Goal: Communication & Community: Answer question/provide support

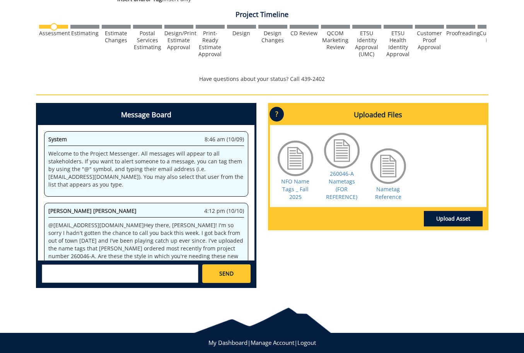
scroll to position [86, 0]
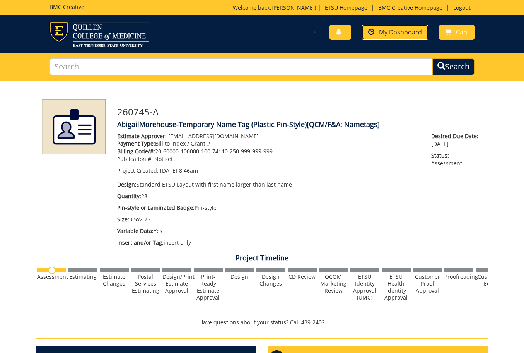
click at [415, 36] on span "My Dashboard" at bounding box center [400, 32] width 43 height 9
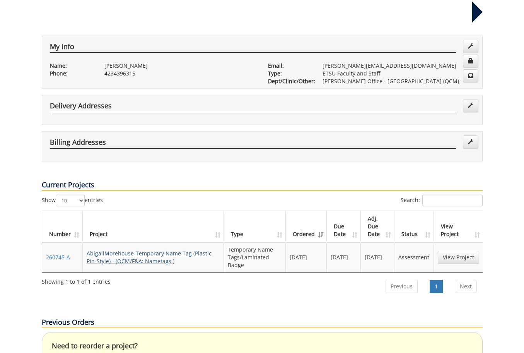
scroll to position [155, 0]
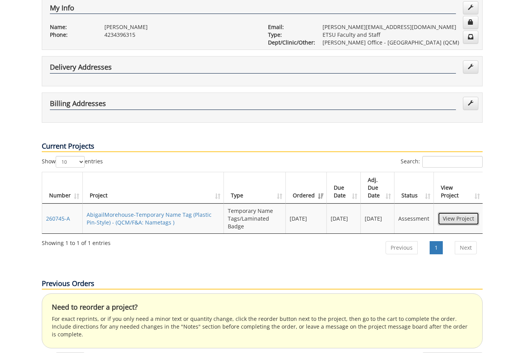
click at [458, 212] on link "View Project" at bounding box center [458, 218] width 41 height 13
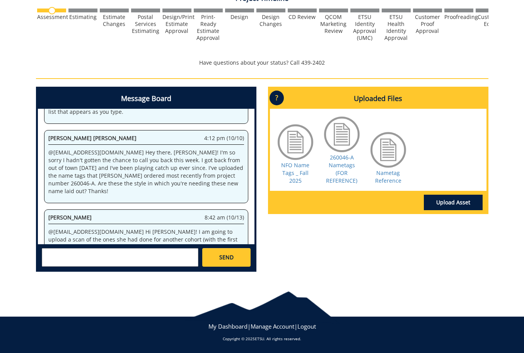
scroll to position [8245, 0]
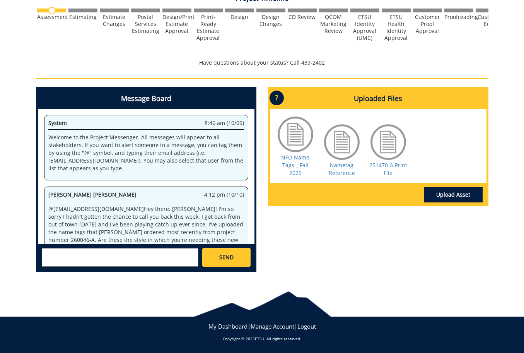
scroll to position [157, 0]
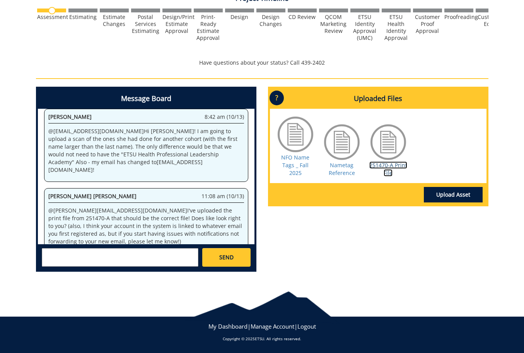
click at [384, 165] on link "251470-A Print File" at bounding box center [388, 168] width 38 height 15
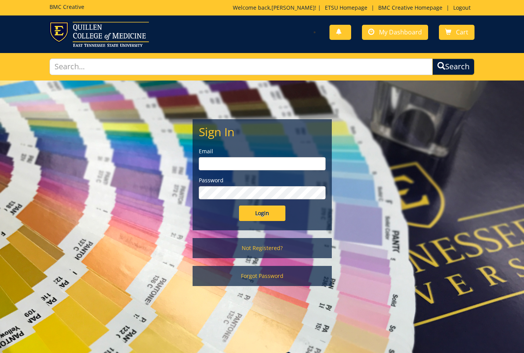
type input "[PERSON_NAME][EMAIL_ADDRESS][DOMAIN_NAME]"
click at [265, 224] on div "Sign In Email morehouse@etsu.edu Password Login" at bounding box center [262, 175] width 139 height 110
click at [271, 218] on input "Login" at bounding box center [262, 212] width 46 height 15
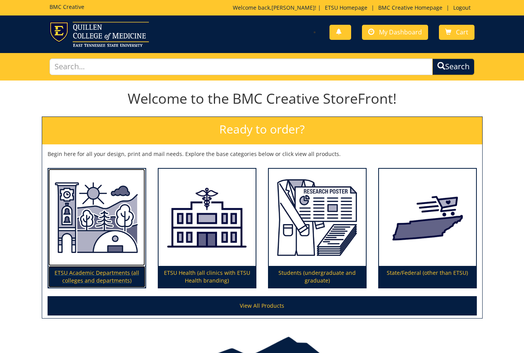
click at [108, 216] on img at bounding box center [96, 218] width 97 height 98
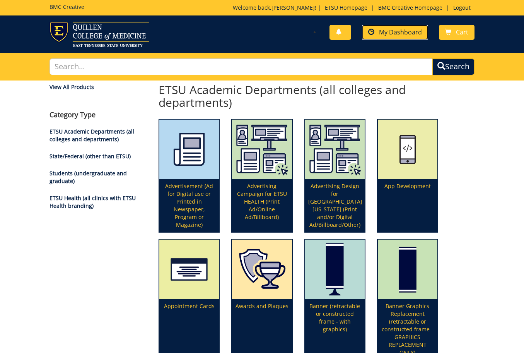
click at [415, 31] on span "My Dashboard" at bounding box center [400, 32] width 43 height 9
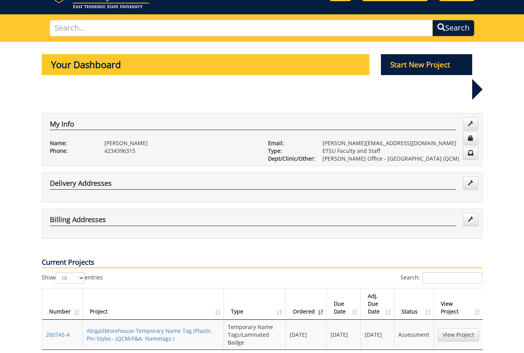
scroll to position [116, 0]
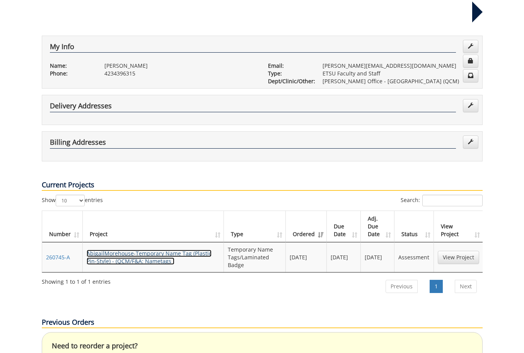
click at [142, 250] on link "AbigailMorehouse-Temporary Name Tag (Plastic Pin-Style) - (QCM/F&A: Nametags )" at bounding box center [149, 257] width 125 height 15
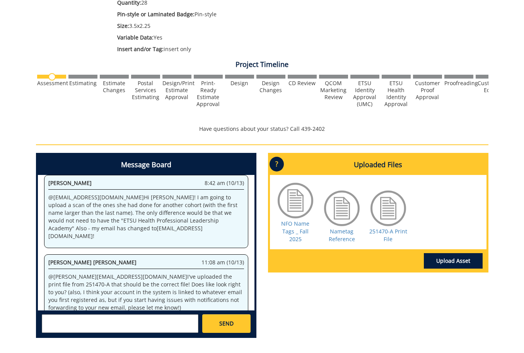
scroll to position [260, 0]
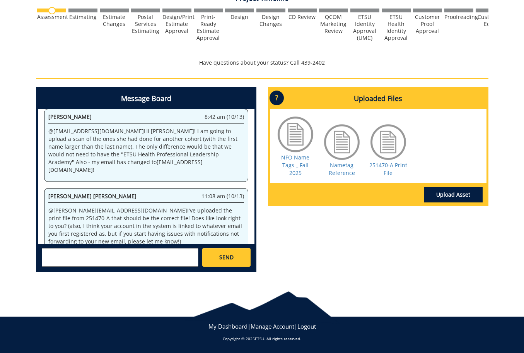
click at [132, 251] on textarea at bounding box center [120, 257] width 157 height 19
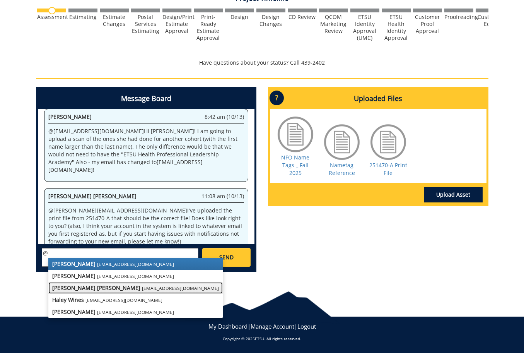
click at [142, 287] on small "[EMAIL_ADDRESS][DOMAIN_NAME]" at bounding box center [180, 288] width 77 height 6
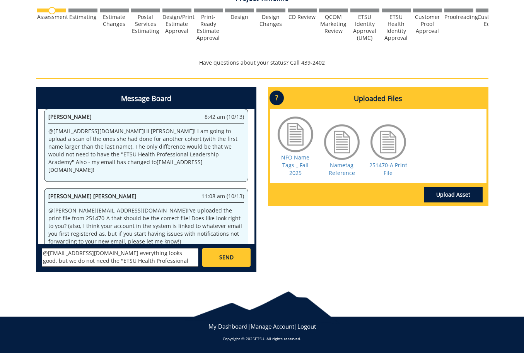
click at [380, 170] on div "251470-A Print File" at bounding box center [388, 150] width 39 height 54
click at [382, 168] on link "251470-A Print File" at bounding box center [388, 168] width 38 height 15
click at [193, 256] on textarea "@campbelltc@etsu.edu everything looks good, but we do not need the "ETSU Health…" at bounding box center [120, 257] width 157 height 19
click at [193, 260] on textarea "@campbelltc@etsu.edu everything looks good, but we do not need the "ETSU Health…" at bounding box center [120, 257] width 157 height 19
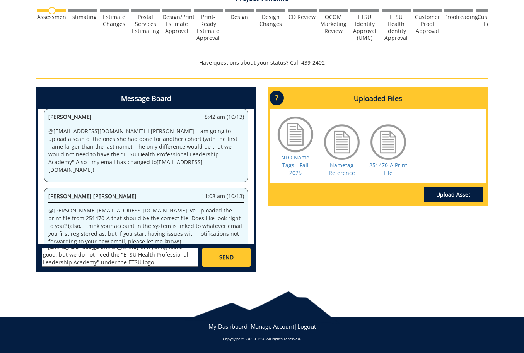
type textarea "@[EMAIL_ADDRESS][DOMAIN_NAME] everything looks good, but we do not need the "ET…"
click at [225, 265] on link "SEND" at bounding box center [226, 257] width 48 height 19
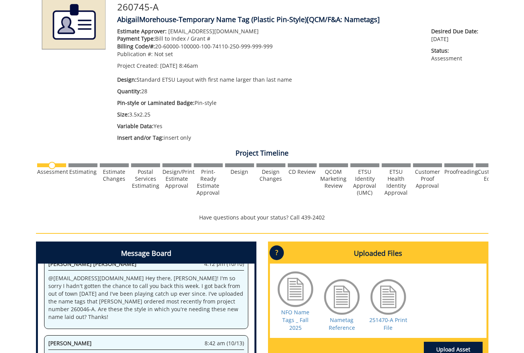
scroll to position [15337, 0]
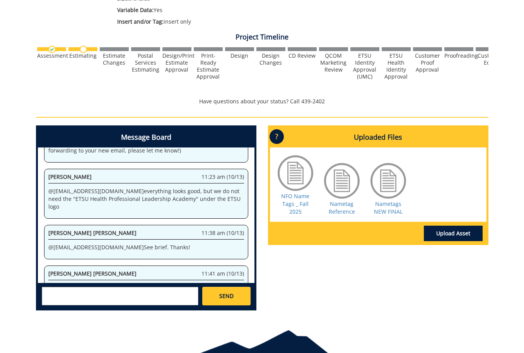
scroll to position [260, 0]
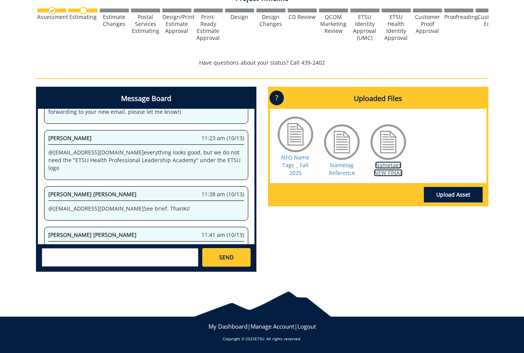
click at [385, 166] on link "Nametags NEW FINAL" at bounding box center [388, 168] width 29 height 15
click at [102, 257] on textarea at bounding box center [120, 257] width 157 height 19
type textarea "@[EMAIL_ADDRESS][DOMAIN_NAME] That is perfect!"
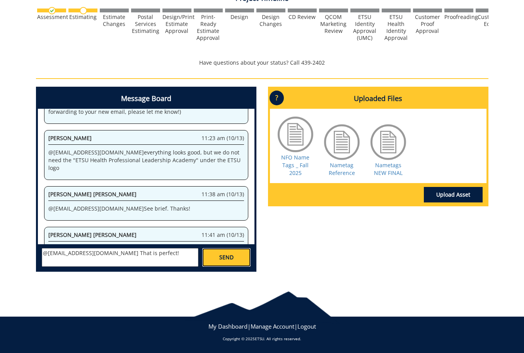
click at [228, 258] on span "SEND" at bounding box center [226, 257] width 14 height 8
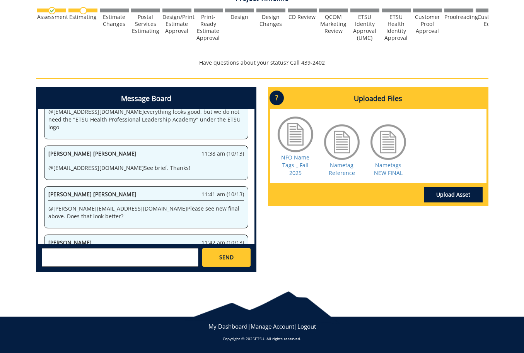
click at [404, 144] on div at bounding box center [388, 142] width 39 height 39
click at [393, 162] on link "Nametags NEW FINAL" at bounding box center [388, 168] width 29 height 15
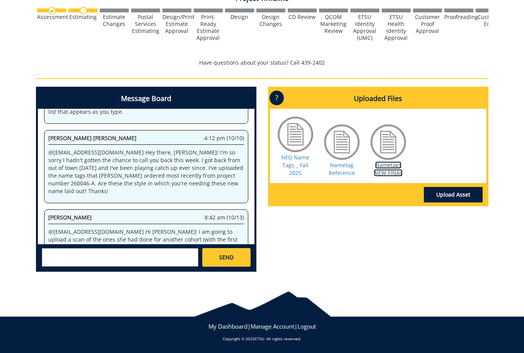
scroll to position [26807, 0]
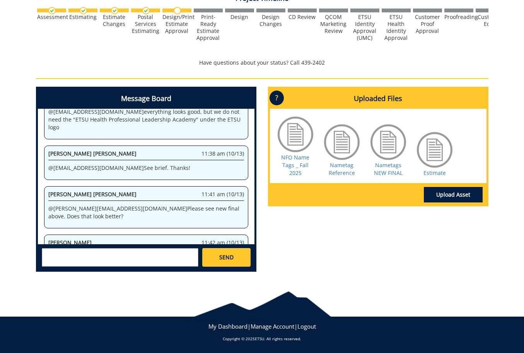
scroll to position [182, 0]
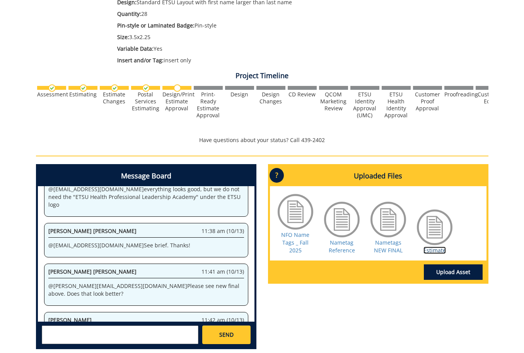
click at [440, 249] on link "Estimate" at bounding box center [435, 249] width 22 height 7
